Goal: Find contact information: Find contact information

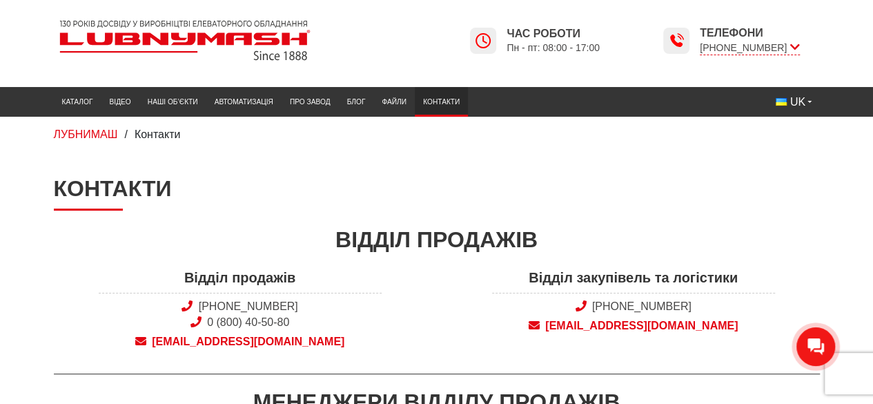
click at [86, 97] on link "Каталог" at bounding box center [78, 101] width 48 height 23
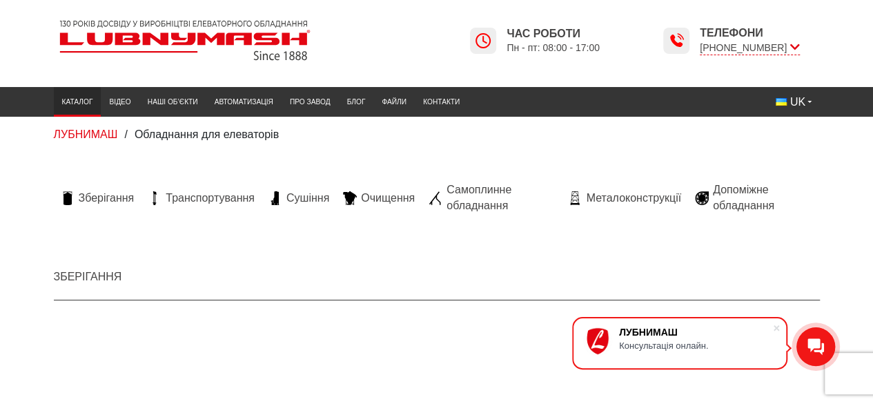
click at [798, 48] on icon at bounding box center [795, 47] width 10 height 13
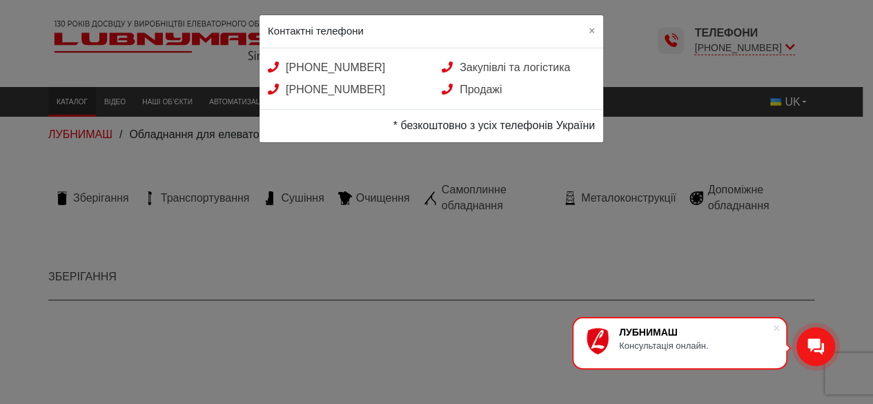
drag, startPoint x: 402, startPoint y: 93, endPoint x: 284, endPoint y: 66, distance: 120.9
click at [284, 66] on div "+38 (050) 580 22 36 Закупівлі та логістика +38 (050) 308 41 99 Продажі" at bounding box center [432, 78] width 344 height 61
click at [409, 90] on div "[PHONE_NUMBER]" at bounding box center [345, 89] width 174 height 15
drag, startPoint x: 410, startPoint y: 68, endPoint x: 257, endPoint y: 64, distance: 153.3
click at [258, 64] on div "[PHONE_NUMBER]" at bounding box center [345, 67] width 174 height 15
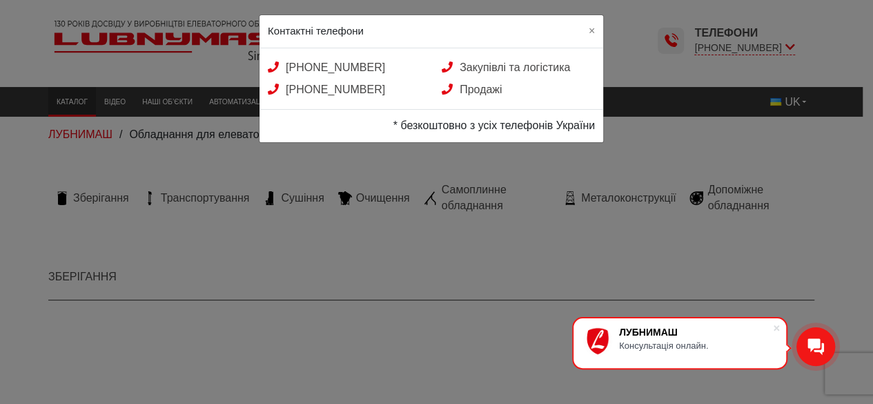
copy link "[PHONE_NUMBER]"
click at [590, 28] on span "×" at bounding box center [592, 31] width 6 height 12
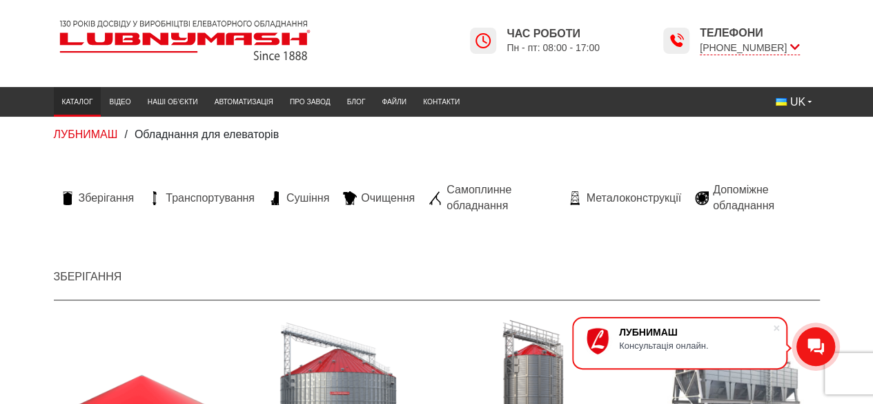
click at [799, 45] on icon at bounding box center [795, 47] width 10 height 13
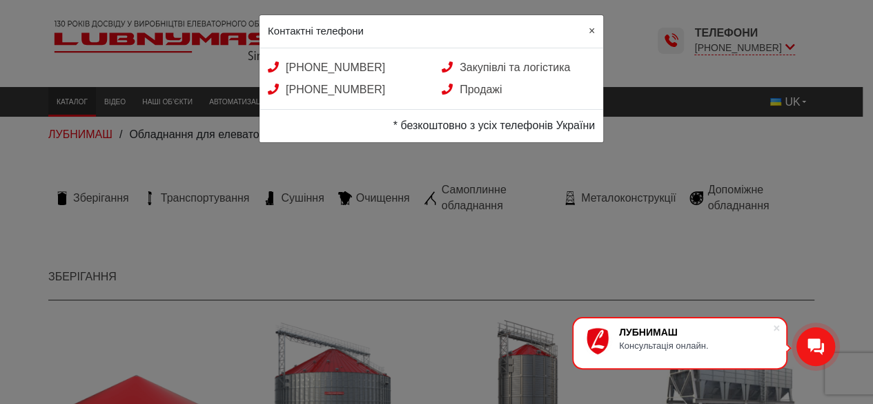
click at [592, 25] on span "×" at bounding box center [592, 31] width 6 height 12
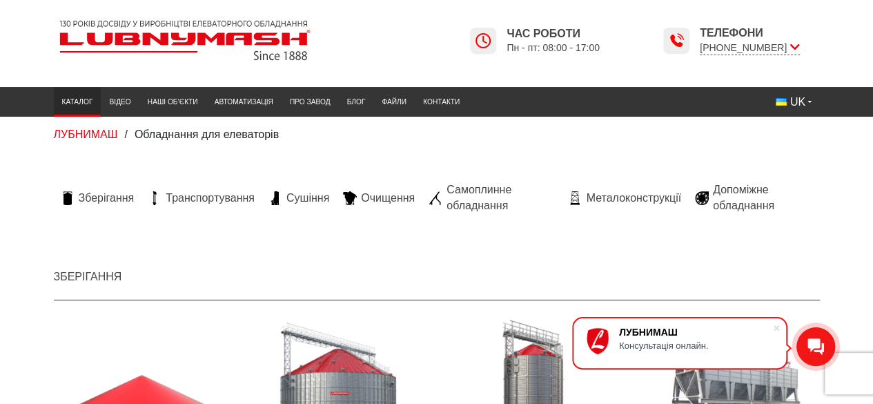
click at [109, 42] on img at bounding box center [185, 40] width 262 height 52
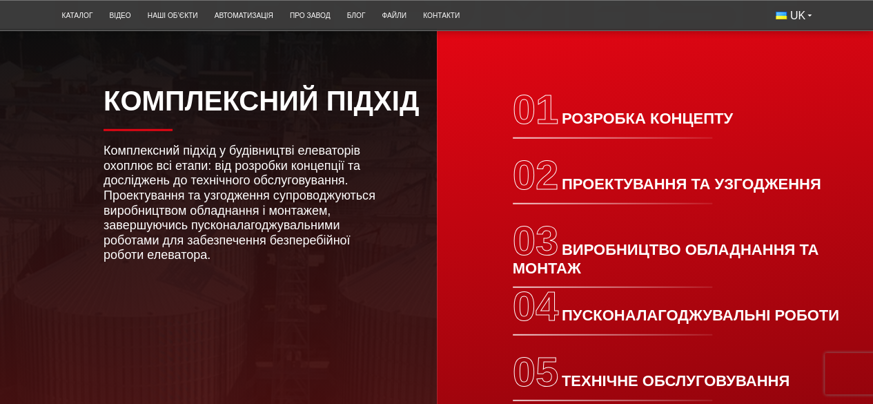
scroll to position [1795, 0]
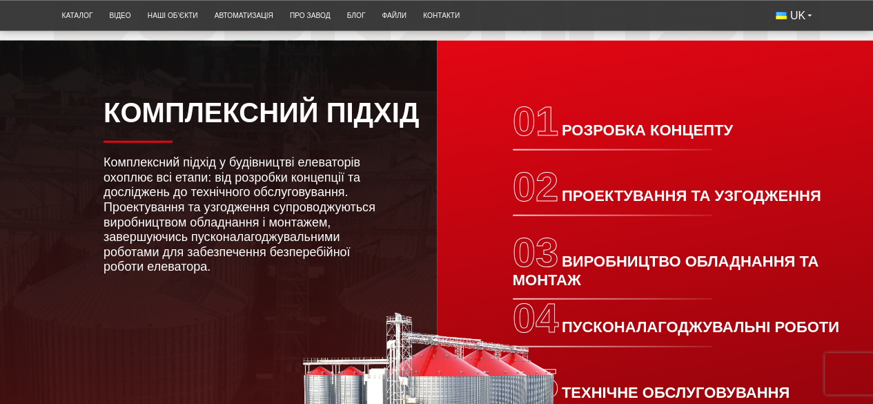
click at [316, 17] on link "Про завод" at bounding box center [310, 15] width 57 height 23
click at [327, 17] on link "Про завод" at bounding box center [310, 15] width 57 height 23
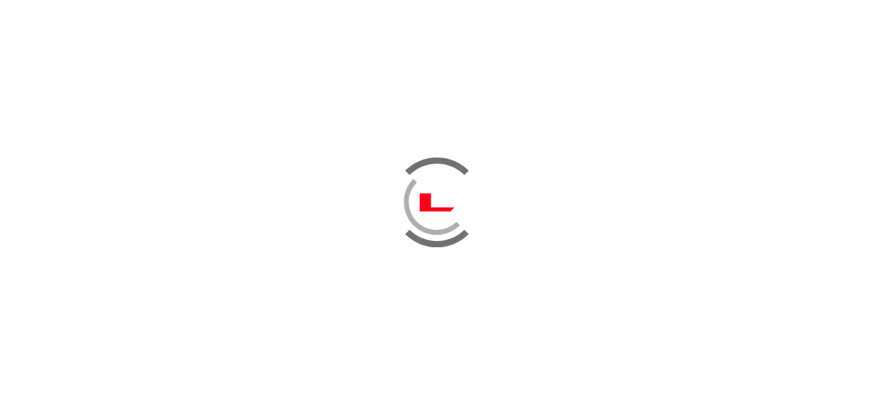
drag, startPoint x: 425, startPoint y: 195, endPoint x: 431, endPoint y: 222, distance: 26.8
click at [431, 222] on div at bounding box center [437, 202] width 70 height 70
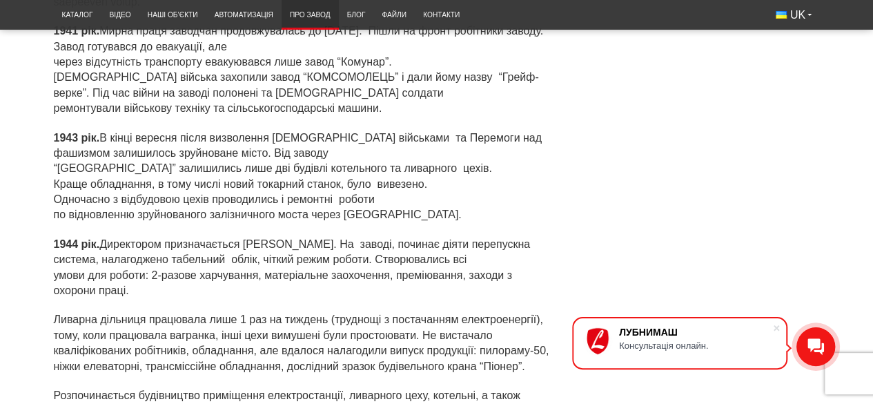
scroll to position [1795, 0]
